Goal: Information Seeking & Learning: Learn about a topic

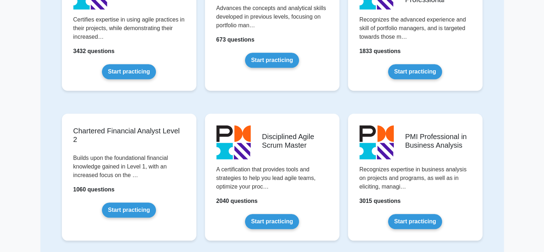
scroll to position [751, 0]
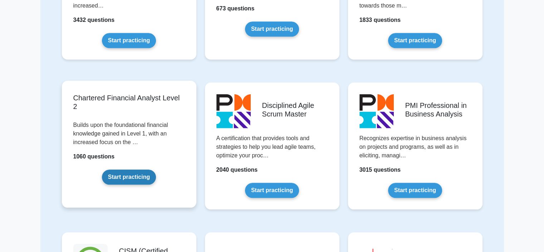
click at [132, 175] on link "Start practicing" at bounding box center [129, 176] width 54 height 15
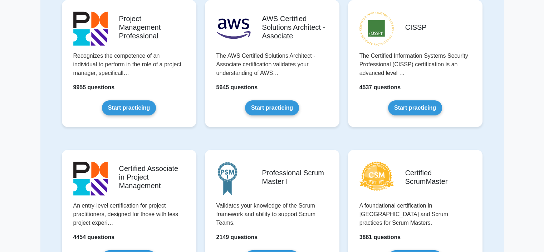
scroll to position [0, 0]
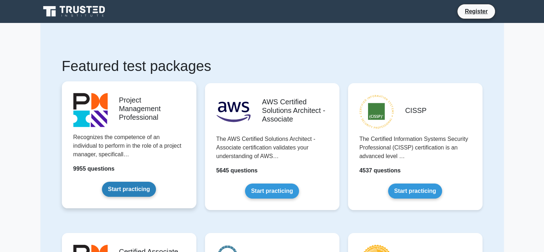
click at [128, 188] on link "Start practicing" at bounding box center [129, 188] width 54 height 15
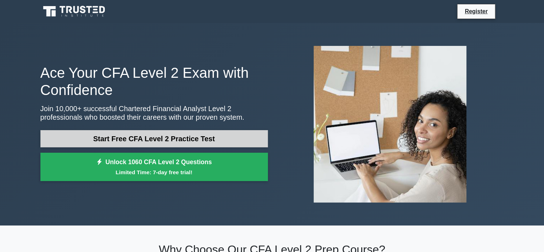
click at [139, 136] on link "Start Free CFA Level 2 Practice Test" at bounding box center [154, 138] width 228 height 17
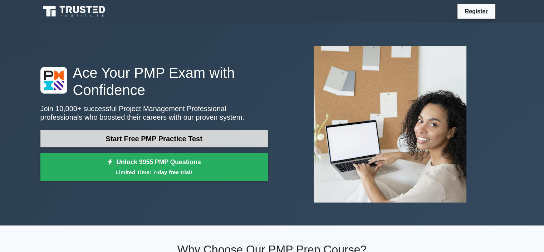
click at [150, 141] on link "Start Free PMP Practice Test" at bounding box center [154, 138] width 228 height 17
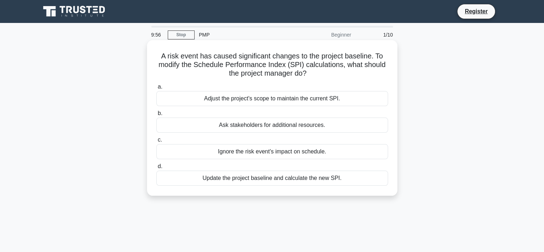
scroll to position [36, 0]
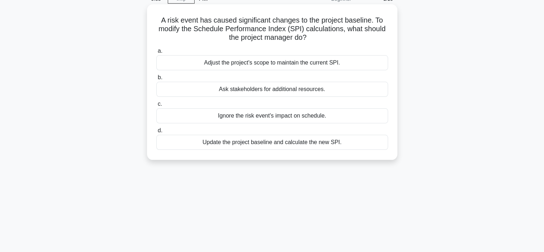
click at [171, 127] on label "d. Update the project baseline and calculate the new SPI." at bounding box center [272, 138] width 232 height 24
click at [156, 128] on input "d. Update the project baseline and calculate the new SPI." at bounding box center [156, 130] width 0 height 5
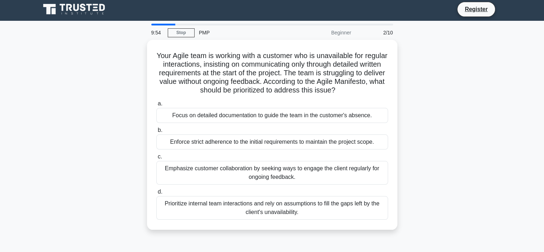
scroll to position [0, 0]
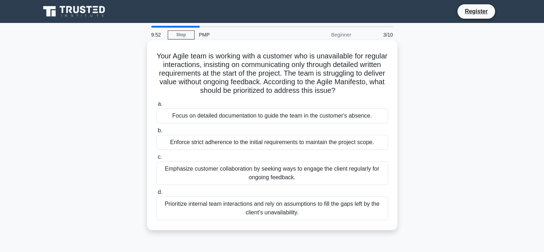
click at [179, 122] on div "Focus on detailed documentation to guide the team in the customer's absence." at bounding box center [272, 115] width 232 height 15
click at [156, 106] on input "a. Focus on detailed documentation to guide the team in the customer's absence." at bounding box center [156, 104] width 0 height 5
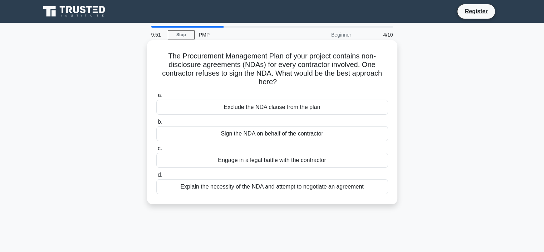
click at [177, 133] on div "Sign the NDA on behalf of the contractor" at bounding box center [272, 133] width 232 height 15
click at [156, 124] on input "b. Sign the NDA on behalf of the contractor" at bounding box center [156, 122] width 0 height 5
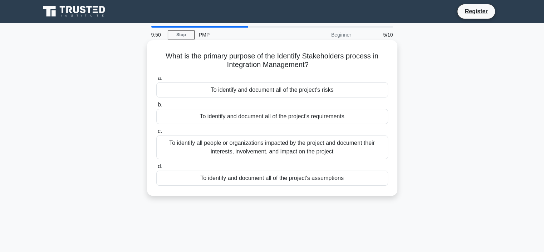
click at [175, 142] on div "To identify all people or organizations impacted by the project and document th…" at bounding box center [272, 147] width 232 height 24
click at [156, 133] on input "c. To identify all people or organizations impacted by the project and document…" at bounding box center [156, 131] width 0 height 5
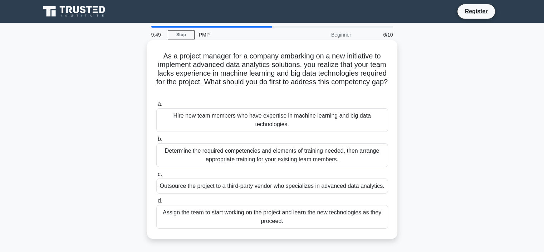
click at [181, 151] on div "Determine the required competencies and elements of training needed, then arran…" at bounding box center [272, 155] width 232 height 24
click at [156, 141] on input "b. Determine the required competencies and elements of training needed, then ar…" at bounding box center [156, 139] width 0 height 5
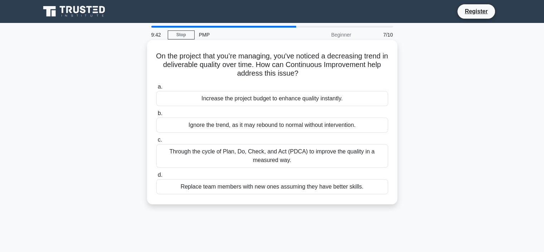
click at [240, 155] on div "Through the cycle of Plan, Do, Check, and Act (PDCA) to improve the quality in …" at bounding box center [272, 156] width 232 height 24
click at [156, 142] on input "c. Through the cycle of Plan, Do, Check, and Act (PDCA) to improve the quality …" at bounding box center [156, 139] width 0 height 5
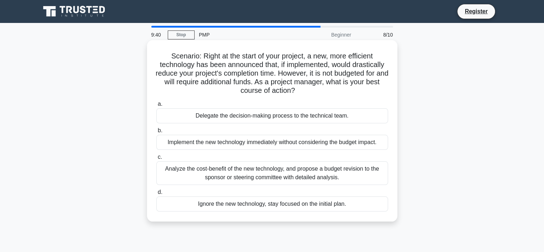
click at [233, 177] on div "Analyze the cost-benefit of the new technology, and propose a budget revision t…" at bounding box center [272, 173] width 232 height 24
click at [156, 159] on input "c. Analyze the cost-benefit of the new technology, and propose a budget revisio…" at bounding box center [156, 157] width 0 height 5
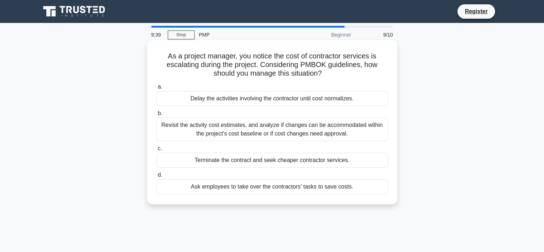
click at [225, 189] on div "Ask employees to take over the contractors' tasks to save costs." at bounding box center [272, 186] width 232 height 15
click at [156, 177] on input "d. Ask employees to take over the contractors' tasks to save costs." at bounding box center [156, 174] width 0 height 5
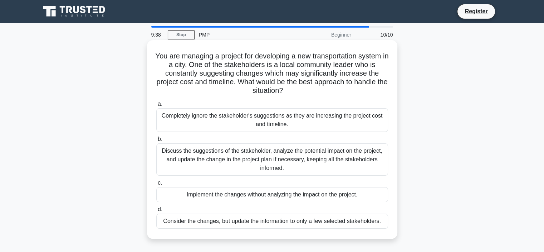
click at [240, 153] on div "Discuss the suggestions of the stakeholder, analyze the potential impact on the…" at bounding box center [272, 159] width 232 height 32
click at [156, 141] on input "b. Discuss the suggestions of the stakeholder, analyze the potential impact on …" at bounding box center [156, 139] width 0 height 5
